Goal: Task Accomplishment & Management: Use online tool/utility

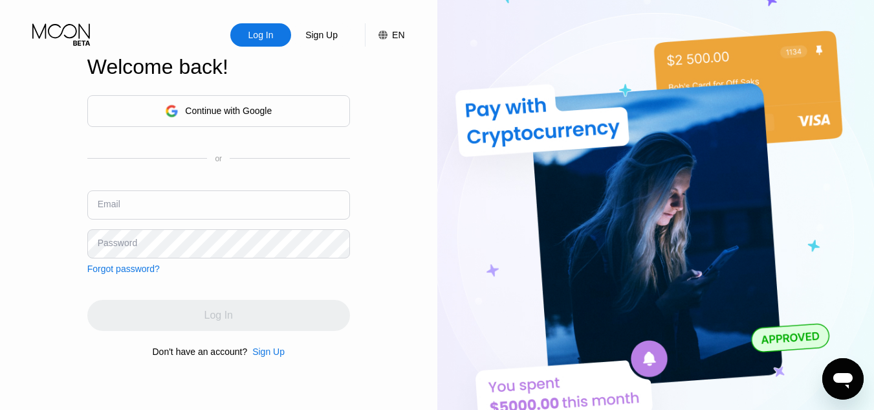
click at [263, 89] on div "Welcome back!" at bounding box center [218, 74] width 263 height 39
click at [254, 106] on div "Continue with Google" at bounding box center [228, 110] width 87 height 10
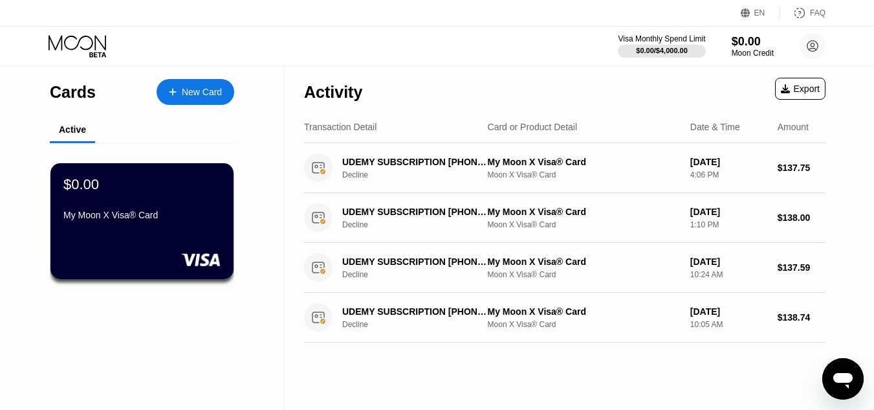
click at [791, 86] on div "Export" at bounding box center [800, 88] width 39 height 10
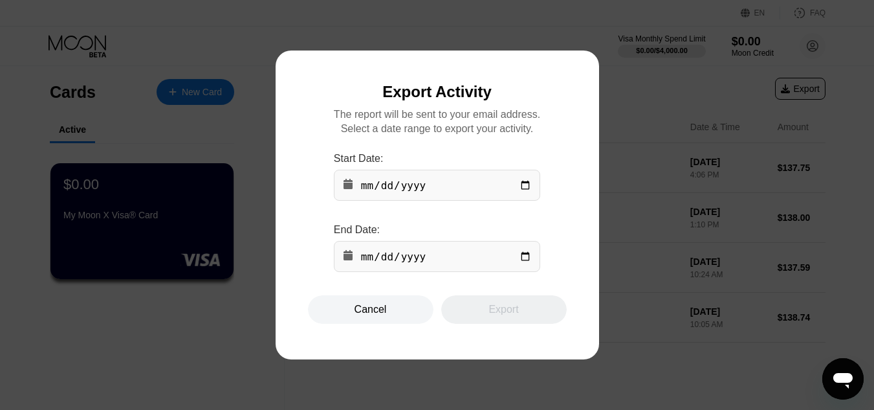
click at [516, 192] on input "date" at bounding box center [437, 185] width 206 height 31
click at [529, 188] on input "date" at bounding box center [437, 185] width 206 height 31
type input "[DATE]"
click at [518, 259] on input "date" at bounding box center [437, 256] width 206 height 31
click at [525, 259] on input "date" at bounding box center [437, 256] width 206 height 31
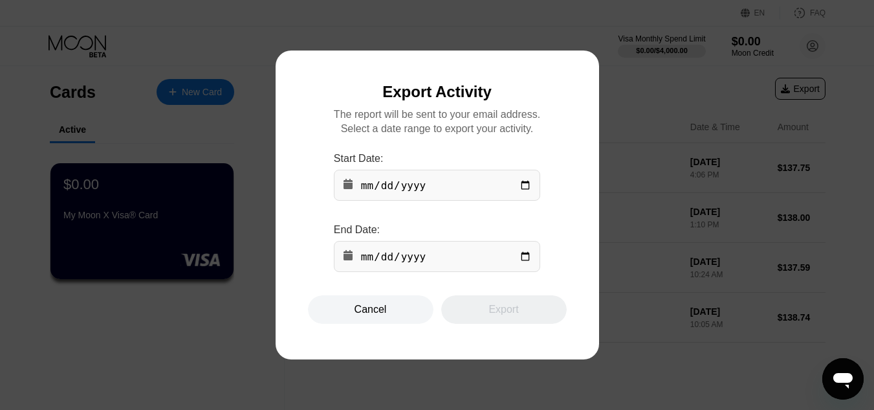
type input "[DATE]"
click at [488, 316] on div "Export" at bounding box center [503, 309] width 30 height 13
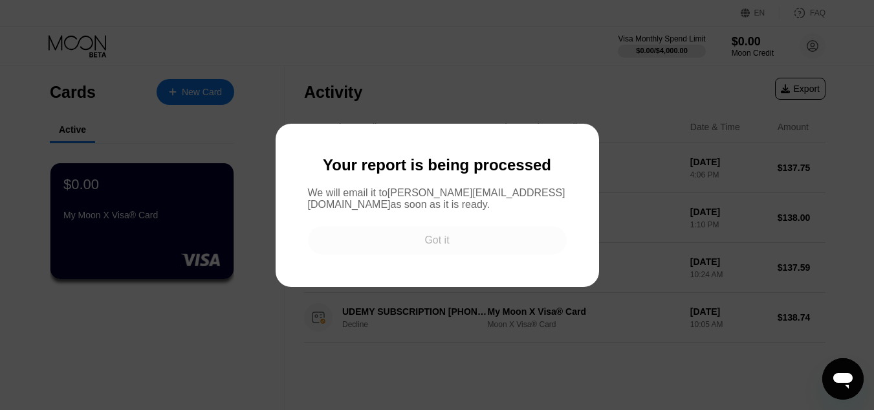
click at [424, 247] on div "Got it" at bounding box center [436, 240] width 25 height 13
